Goal: Task Accomplishment & Management: Use online tool/utility

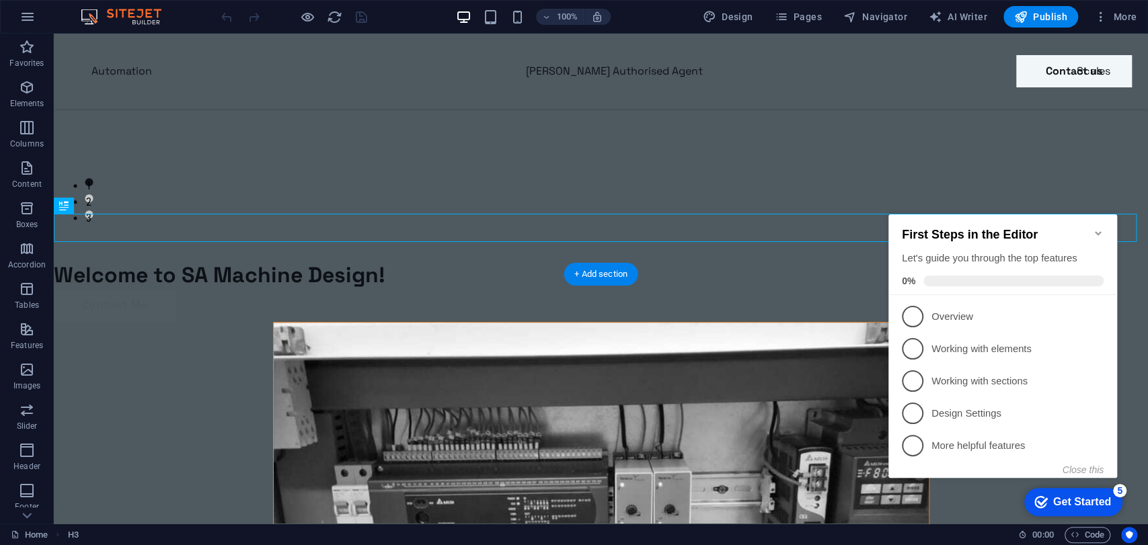
scroll to position [288, 0]
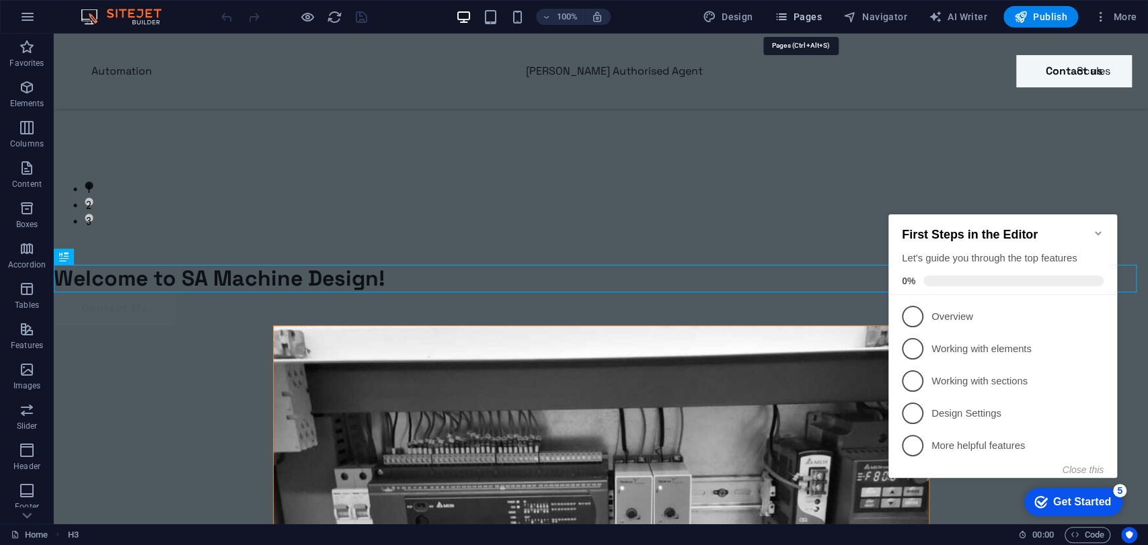
click at [806, 17] on span "Pages" at bounding box center [797, 16] width 47 height 13
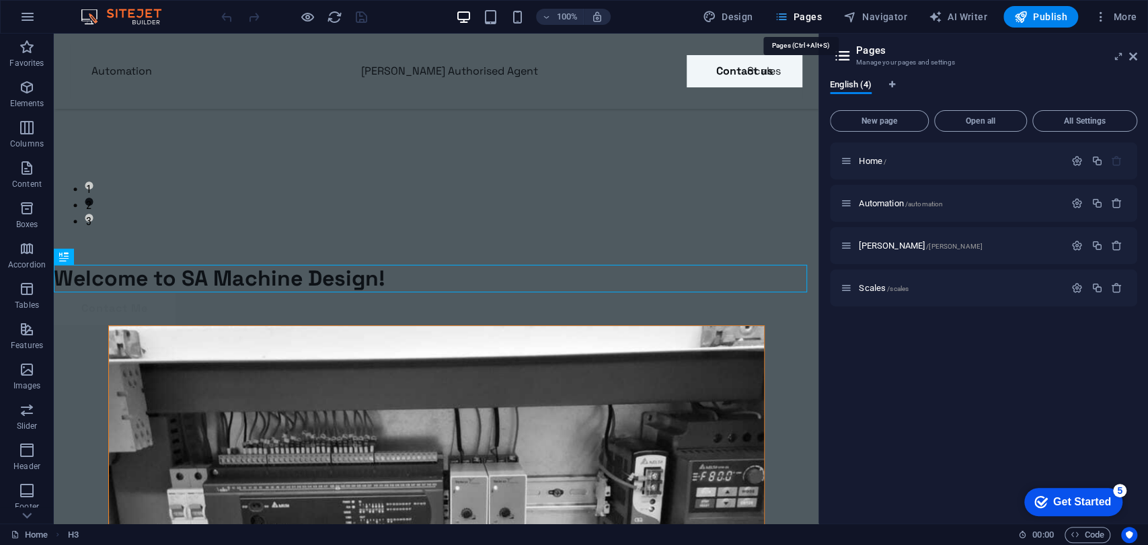
click at [799, 20] on span "Pages" at bounding box center [797, 16] width 47 height 13
click at [881, 289] on span "Scales /scales" at bounding box center [884, 288] width 50 height 10
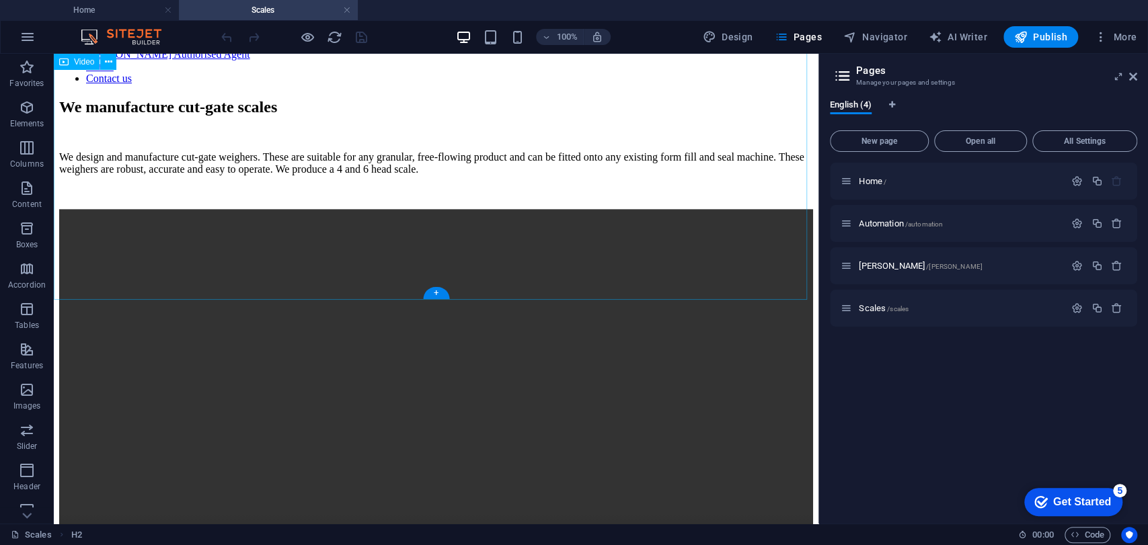
scroll to position [354, 0]
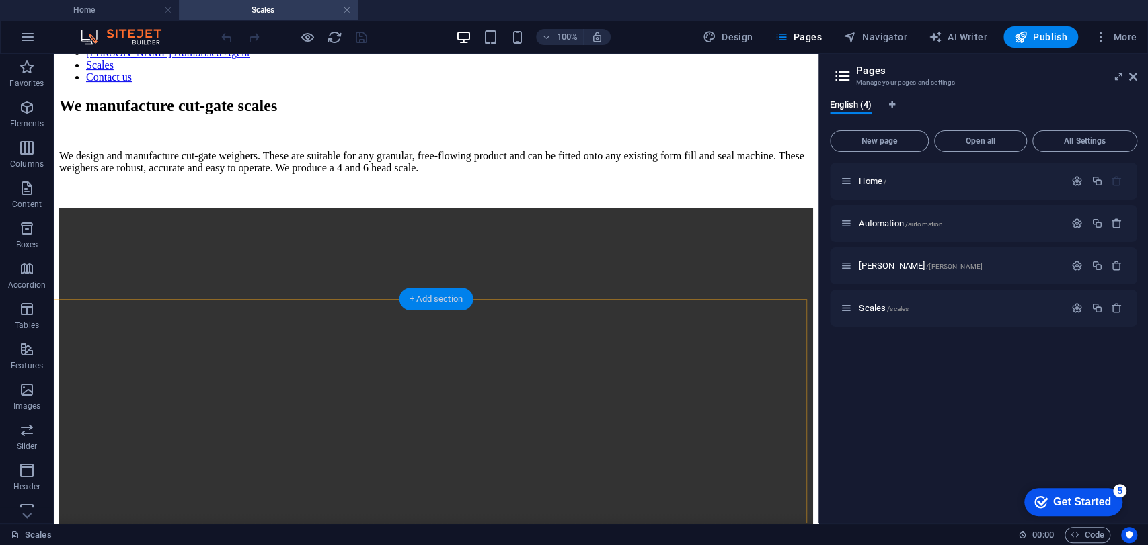
click at [431, 308] on div "+ Add section" at bounding box center [436, 299] width 75 height 23
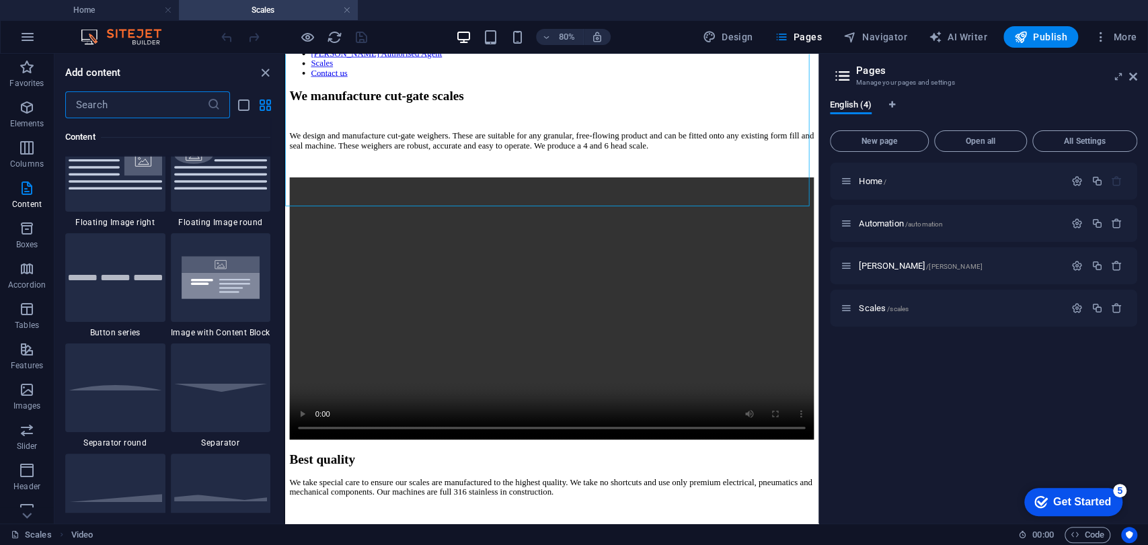
scroll to position [3054, 0]
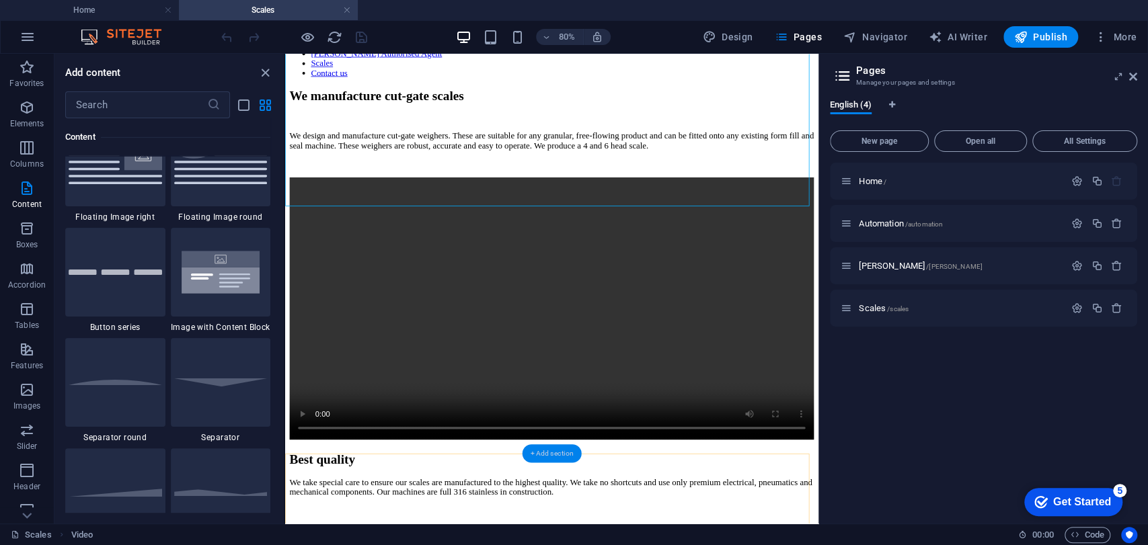
click at [546, 451] on div "+ Add section" at bounding box center [552, 453] width 60 height 18
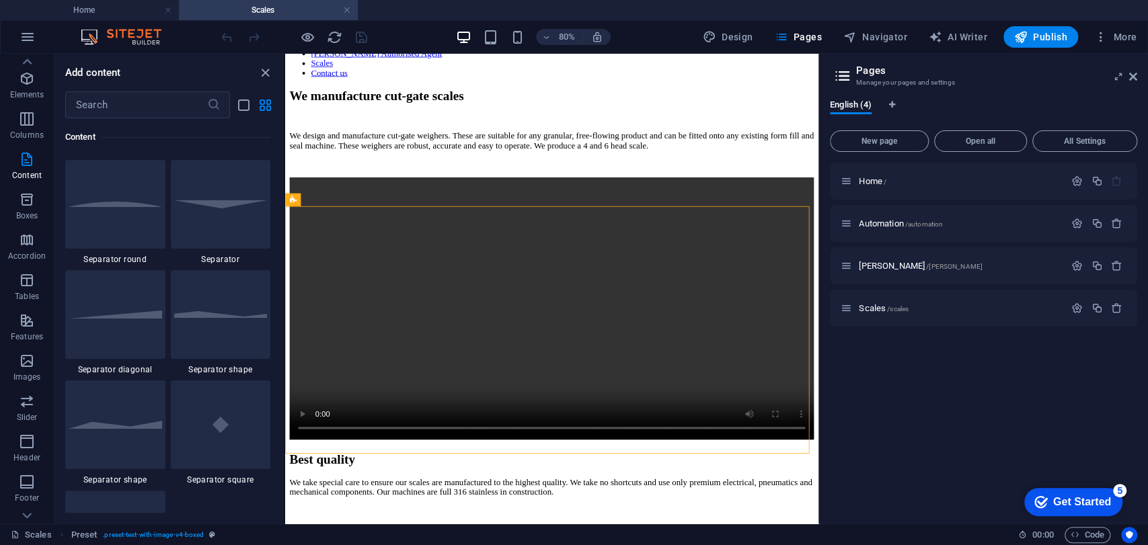
scroll to position [3233, 0]
click at [22, 356] on icon "button" at bounding box center [27, 361] width 16 height 16
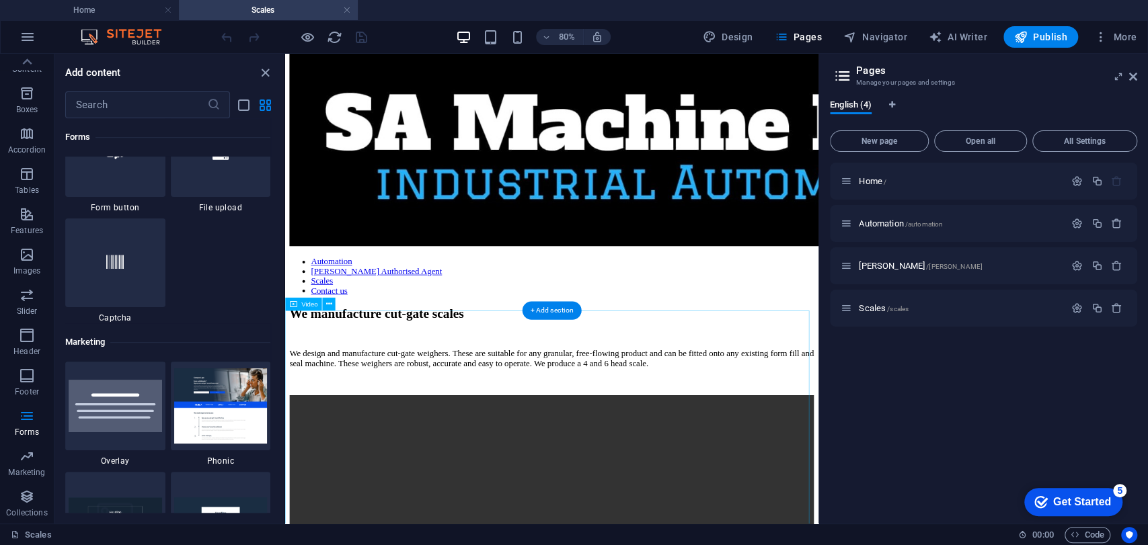
scroll to position [87, 0]
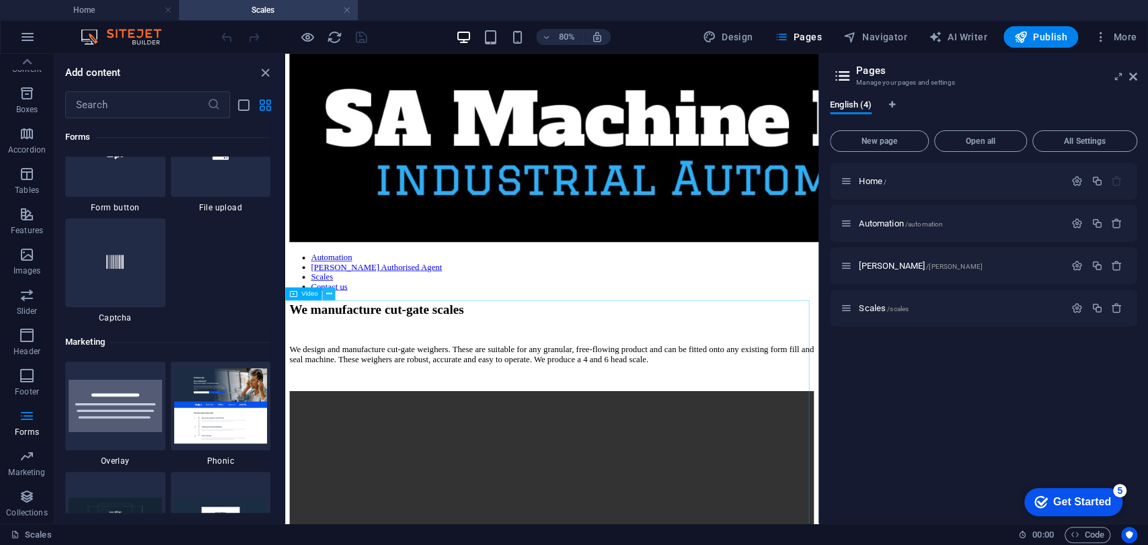
click at [334, 296] on button at bounding box center [329, 294] width 13 height 13
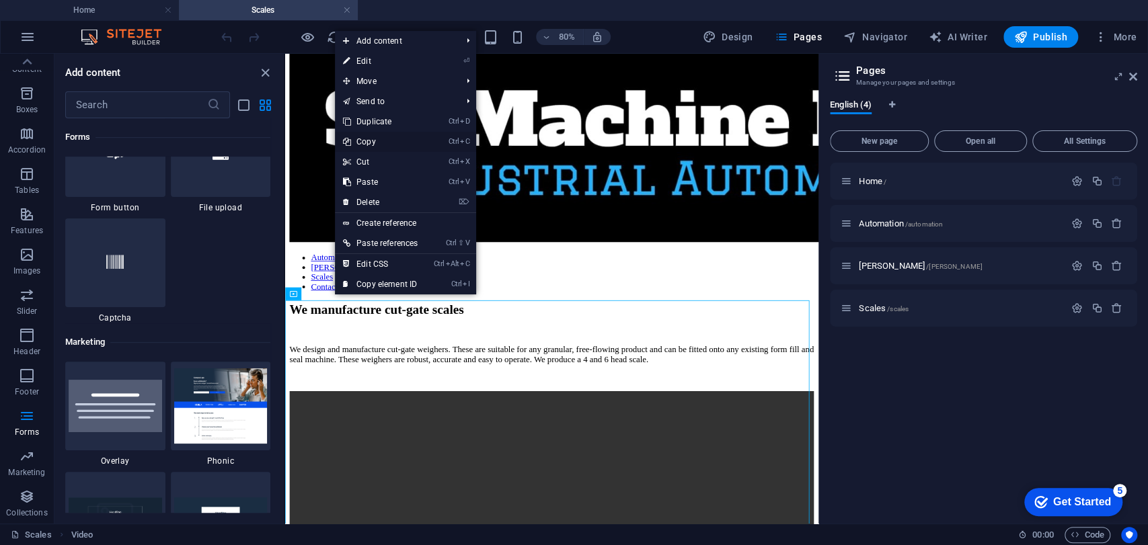
click at [373, 143] on link "Ctrl C Copy" at bounding box center [380, 142] width 91 height 20
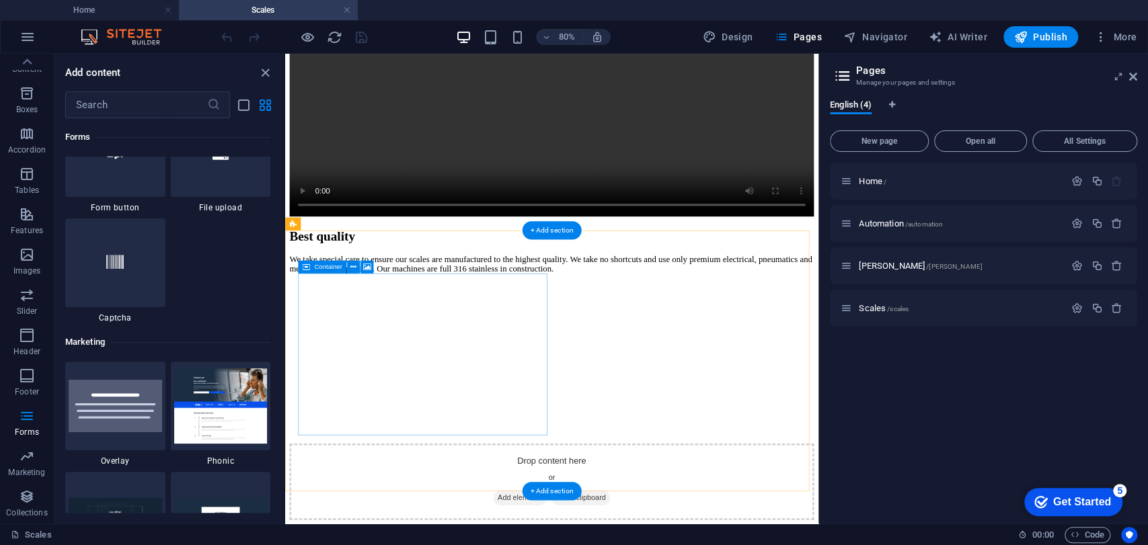
scroll to position [634, 0]
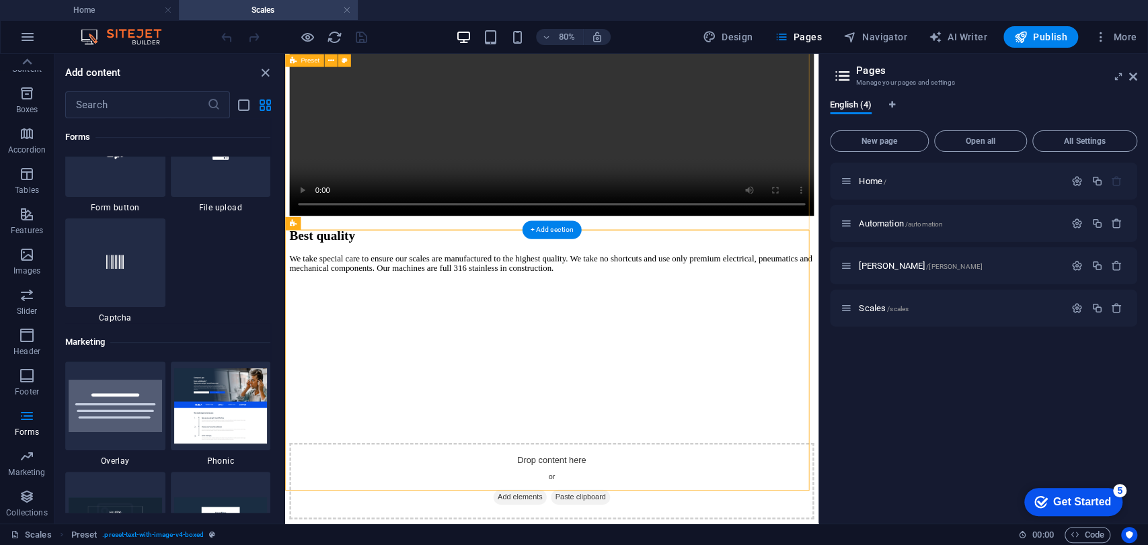
click at [402, 272] on div "Best quality We take special care to ensure our scales are manufactured to the …" at bounding box center [619, 406] width 656 height 268
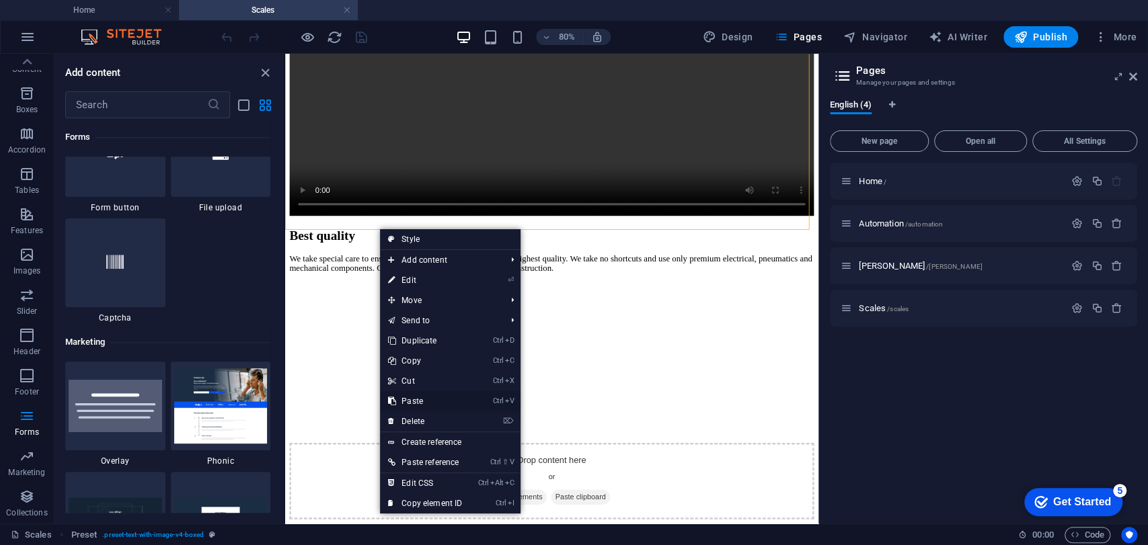
click at [414, 397] on link "Ctrl V Paste" at bounding box center [425, 401] width 90 height 20
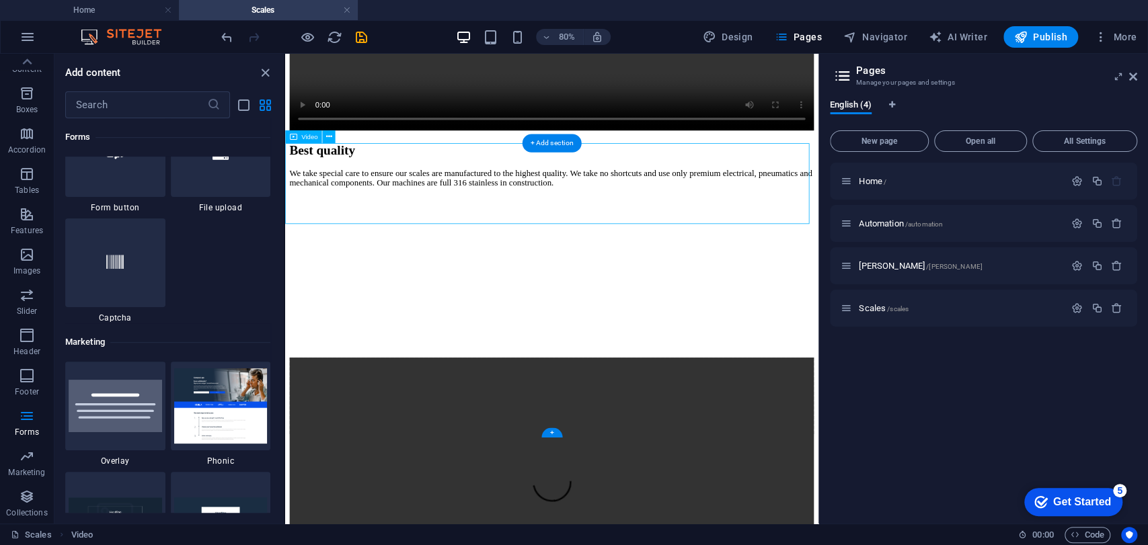
scroll to position [742, 0]
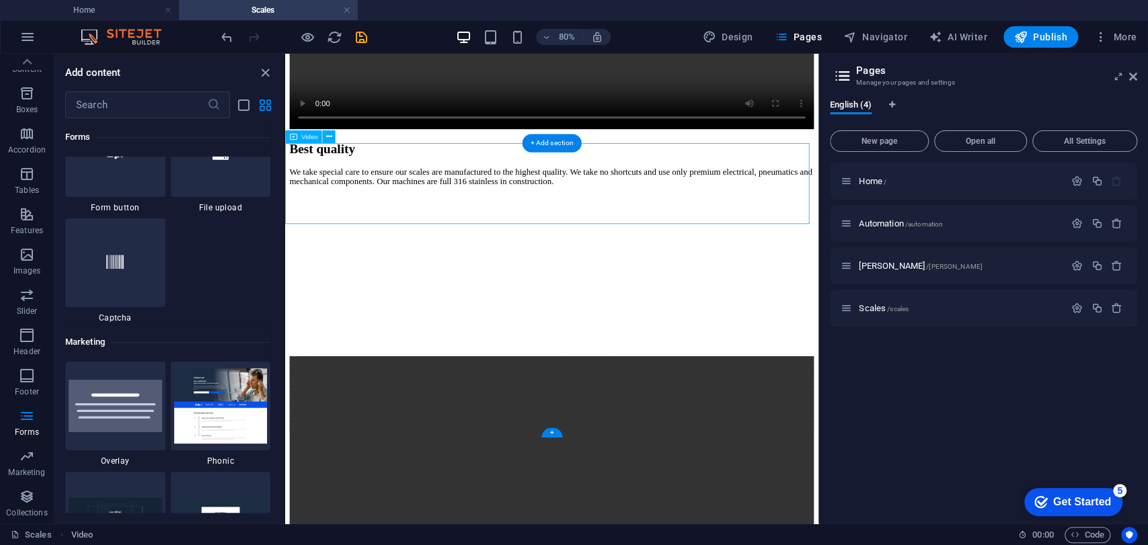
click at [328, 139] on icon at bounding box center [329, 135] width 6 height 11
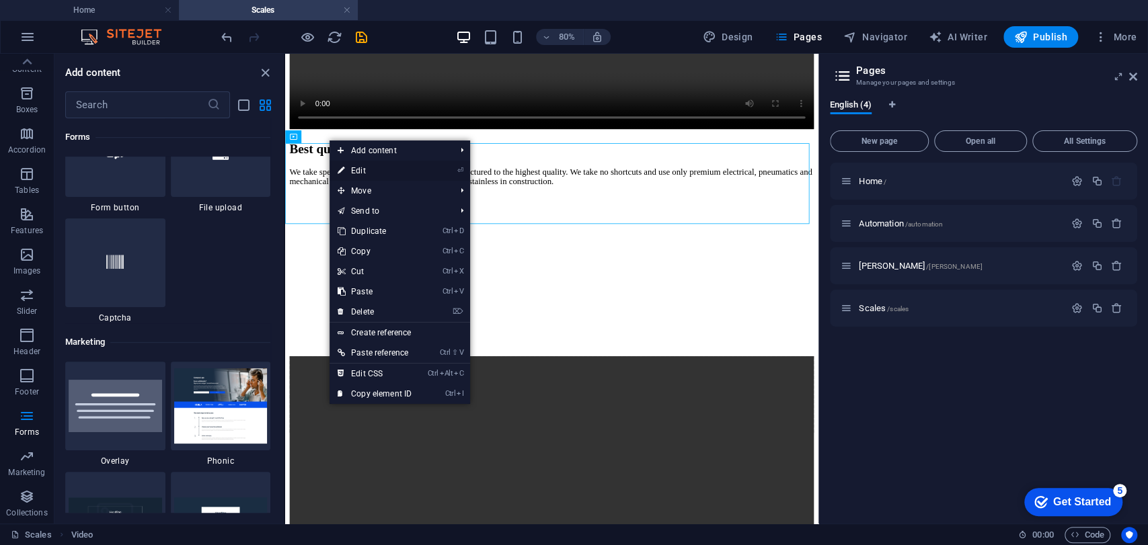
click at [369, 171] on link "⏎ Edit" at bounding box center [375, 171] width 90 height 20
select select "%"
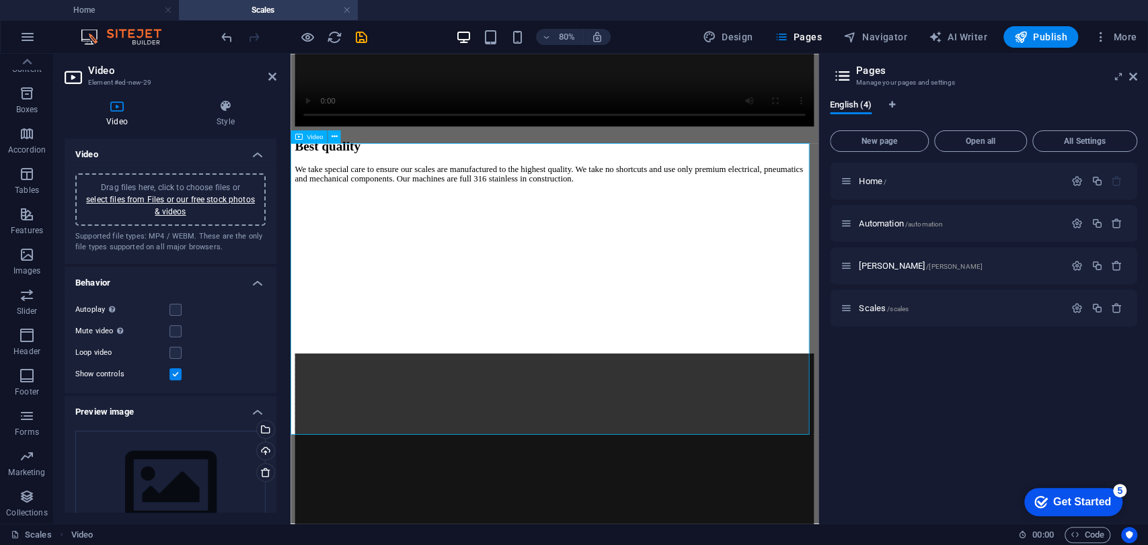
scroll to position [738, 0]
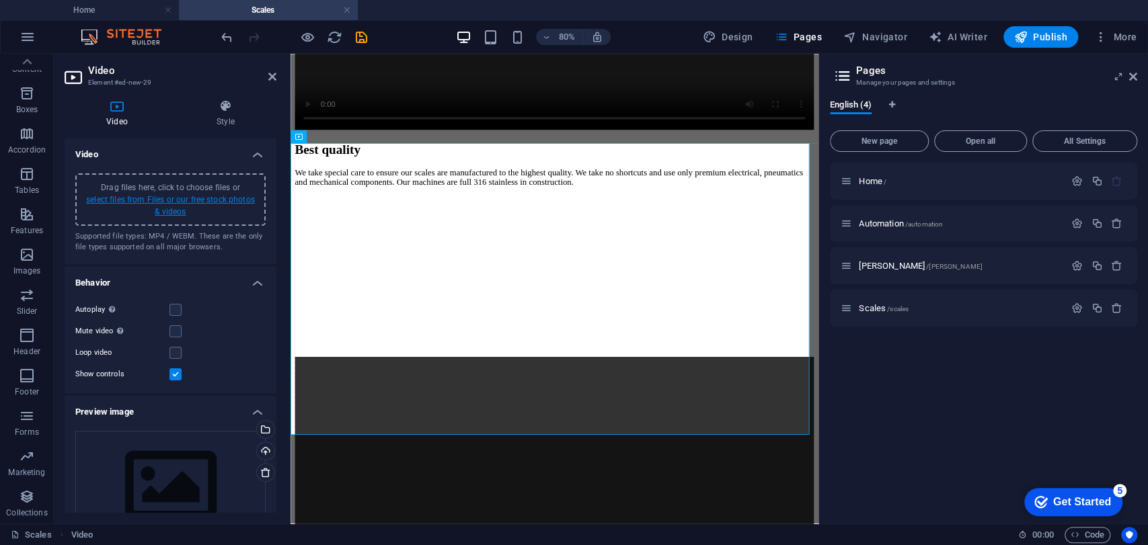
click at [202, 200] on link "select files from Files or our free stock photos & videos" at bounding box center [170, 206] width 169 height 22
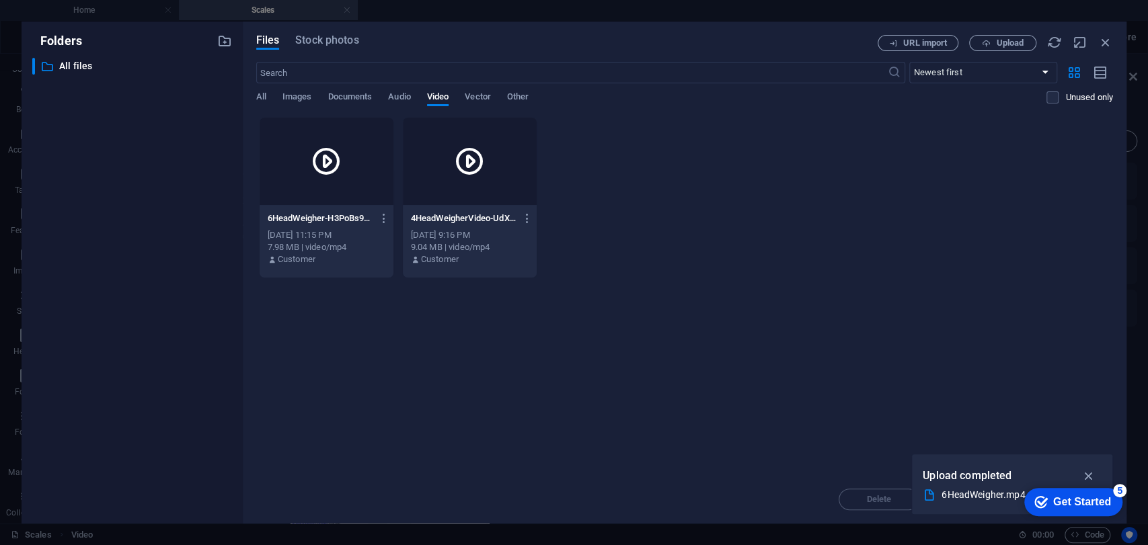
click at [345, 190] on div at bounding box center [327, 161] width 134 height 87
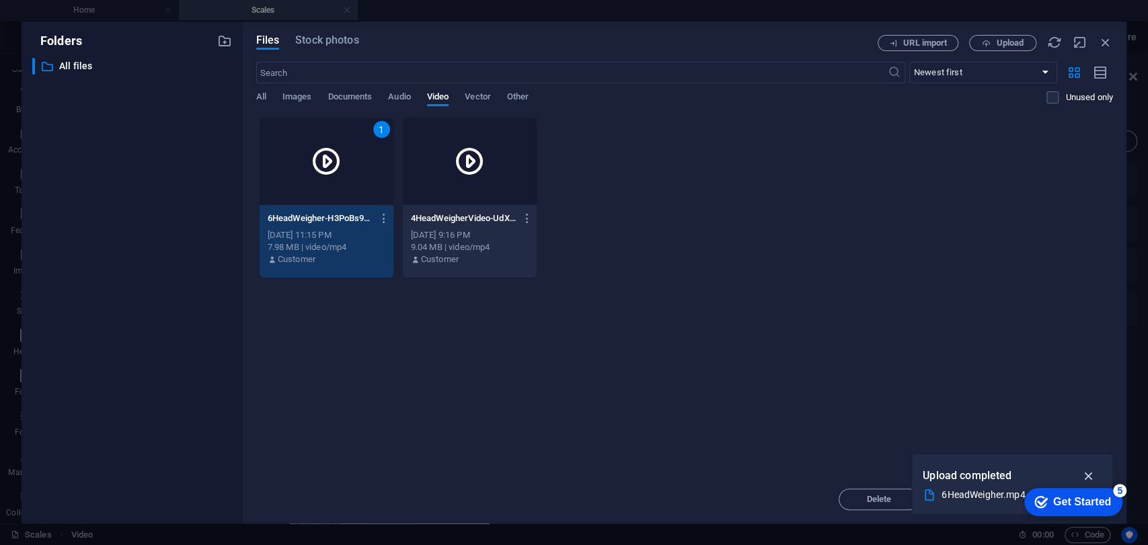
click at [1088, 473] on icon "button" at bounding box center [1088, 476] width 15 height 15
click at [355, 167] on div "1" at bounding box center [327, 161] width 134 height 87
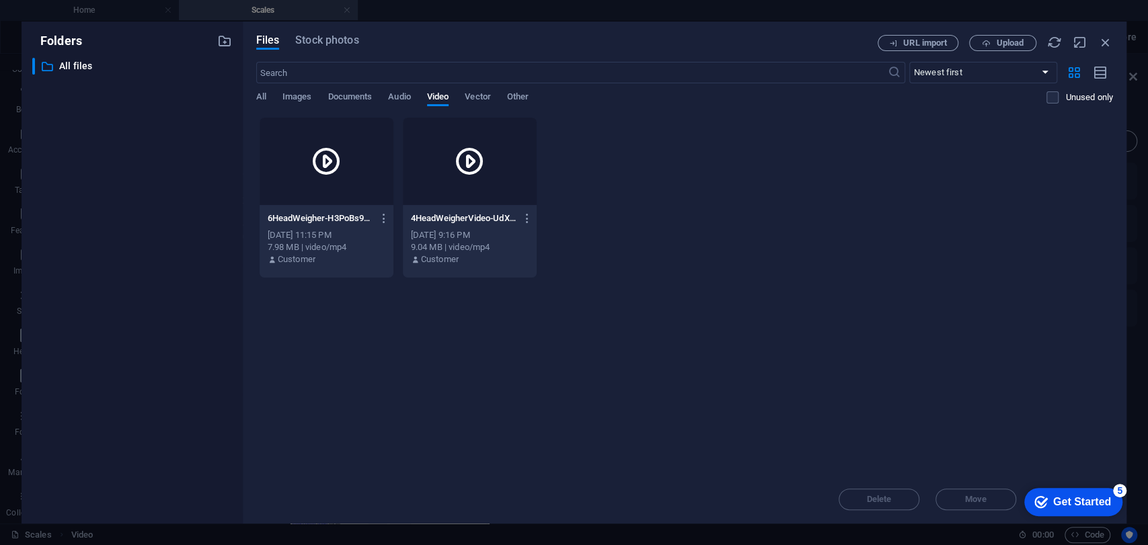
click at [355, 167] on div at bounding box center [327, 161] width 134 height 87
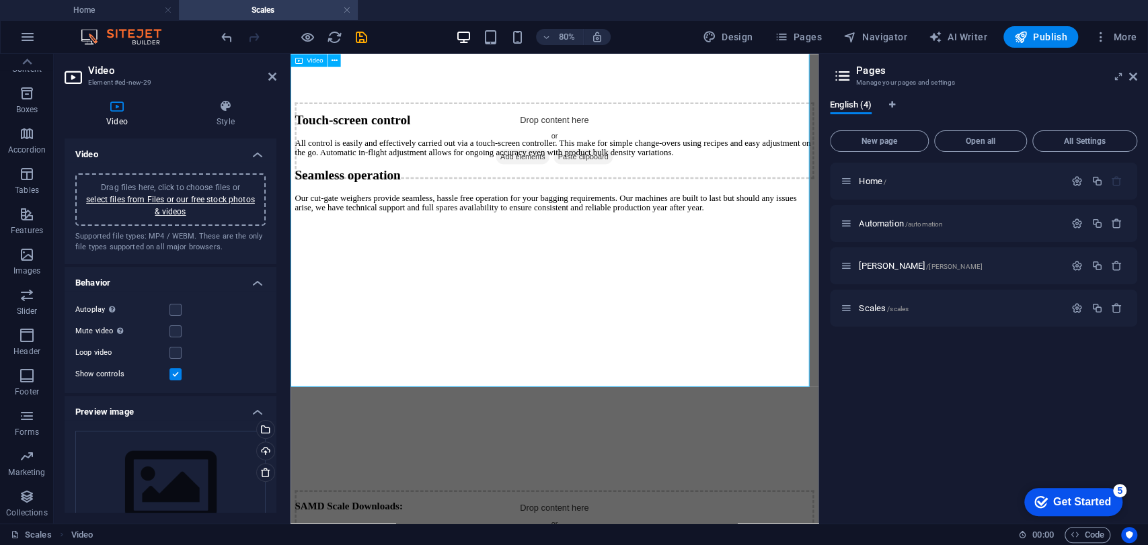
scroll to position [1586, 0]
click at [1041, 35] on span "Publish" at bounding box center [1040, 36] width 53 height 13
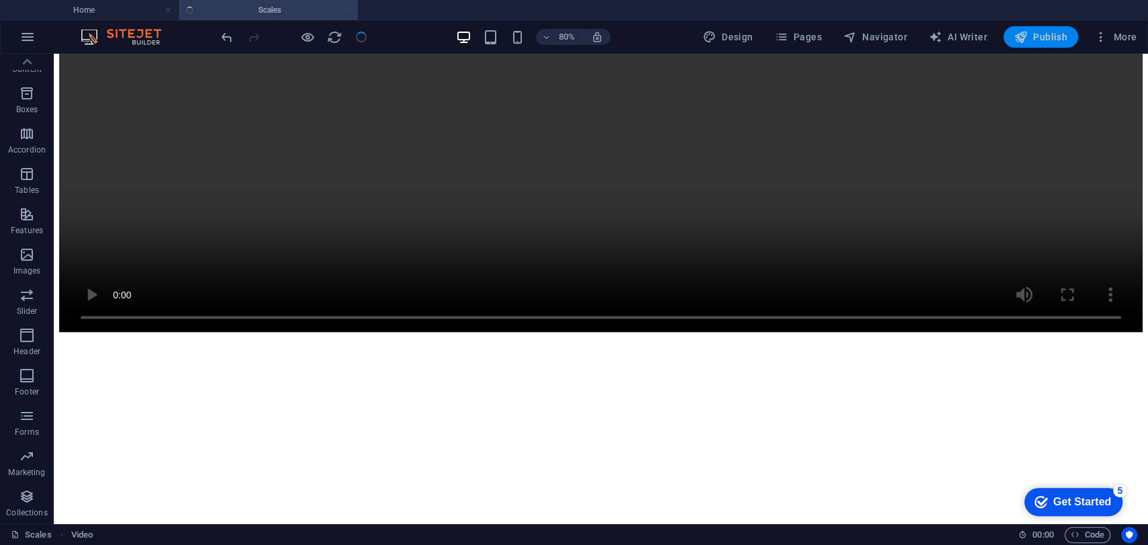
scroll to position [1830, 0]
